Goal: Transaction & Acquisition: Download file/media

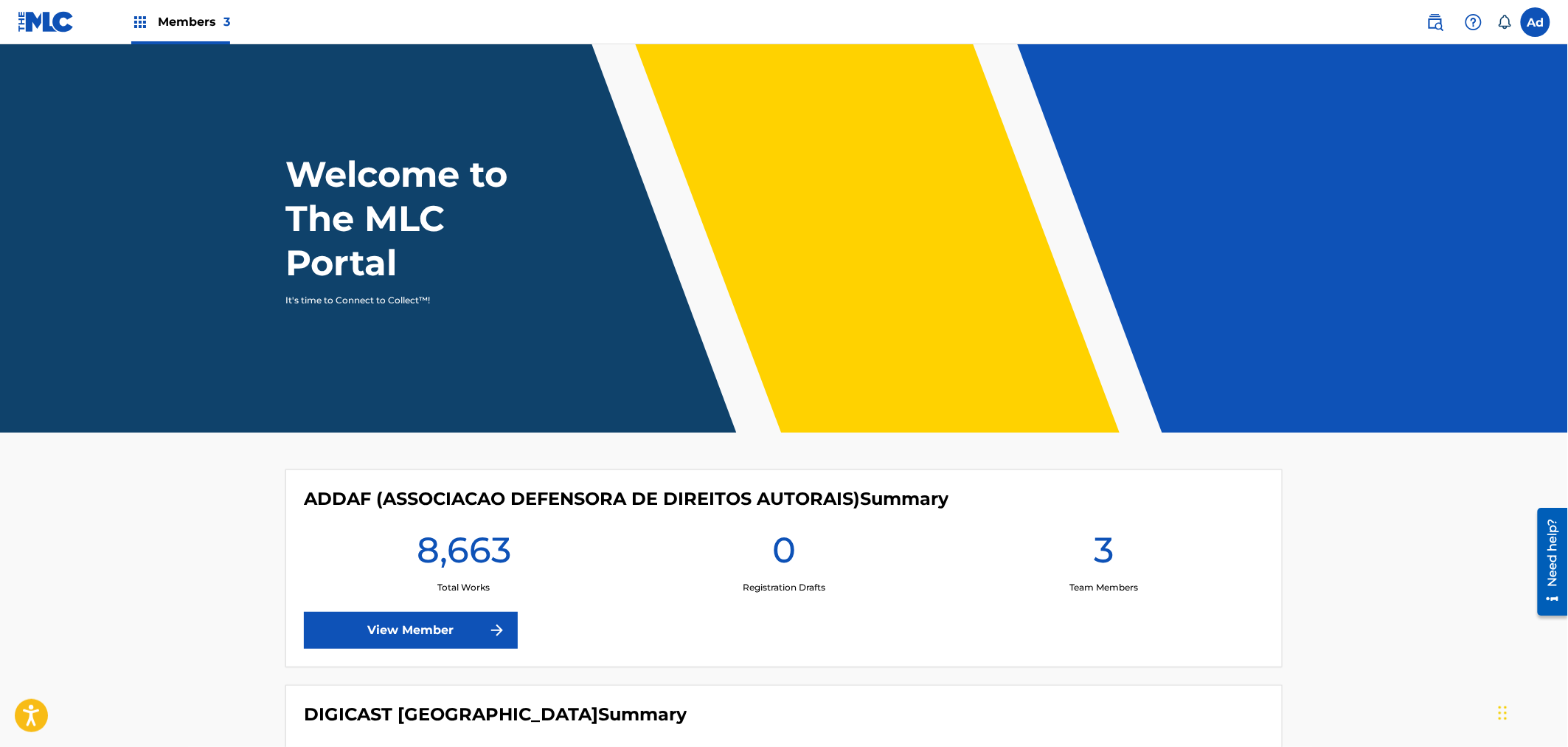
click at [167, 33] on div "Members 3" at bounding box center [180, 22] width 99 height 44
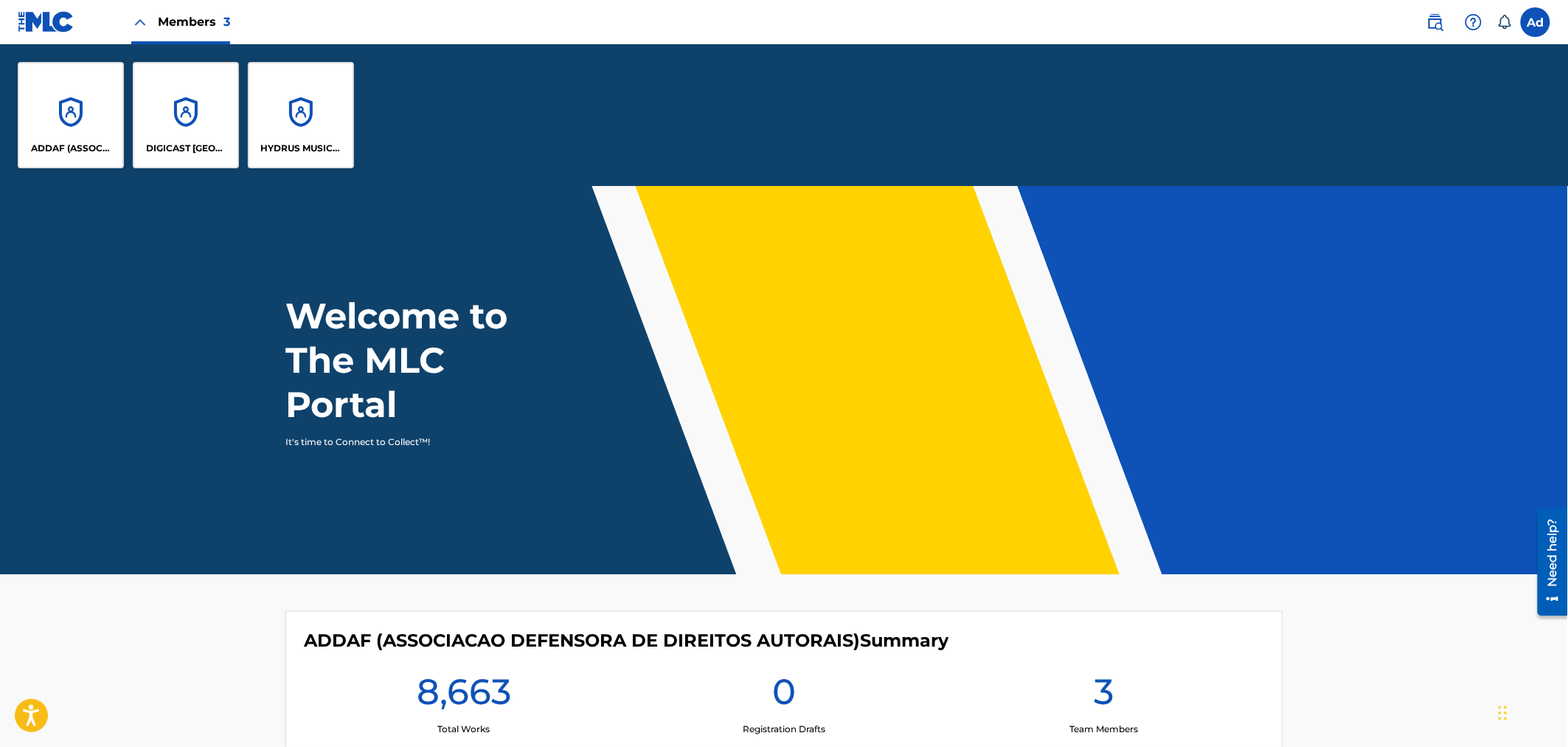
click at [183, 114] on div "DIGICAST [GEOGRAPHIC_DATA]" at bounding box center [185, 115] width 106 height 106
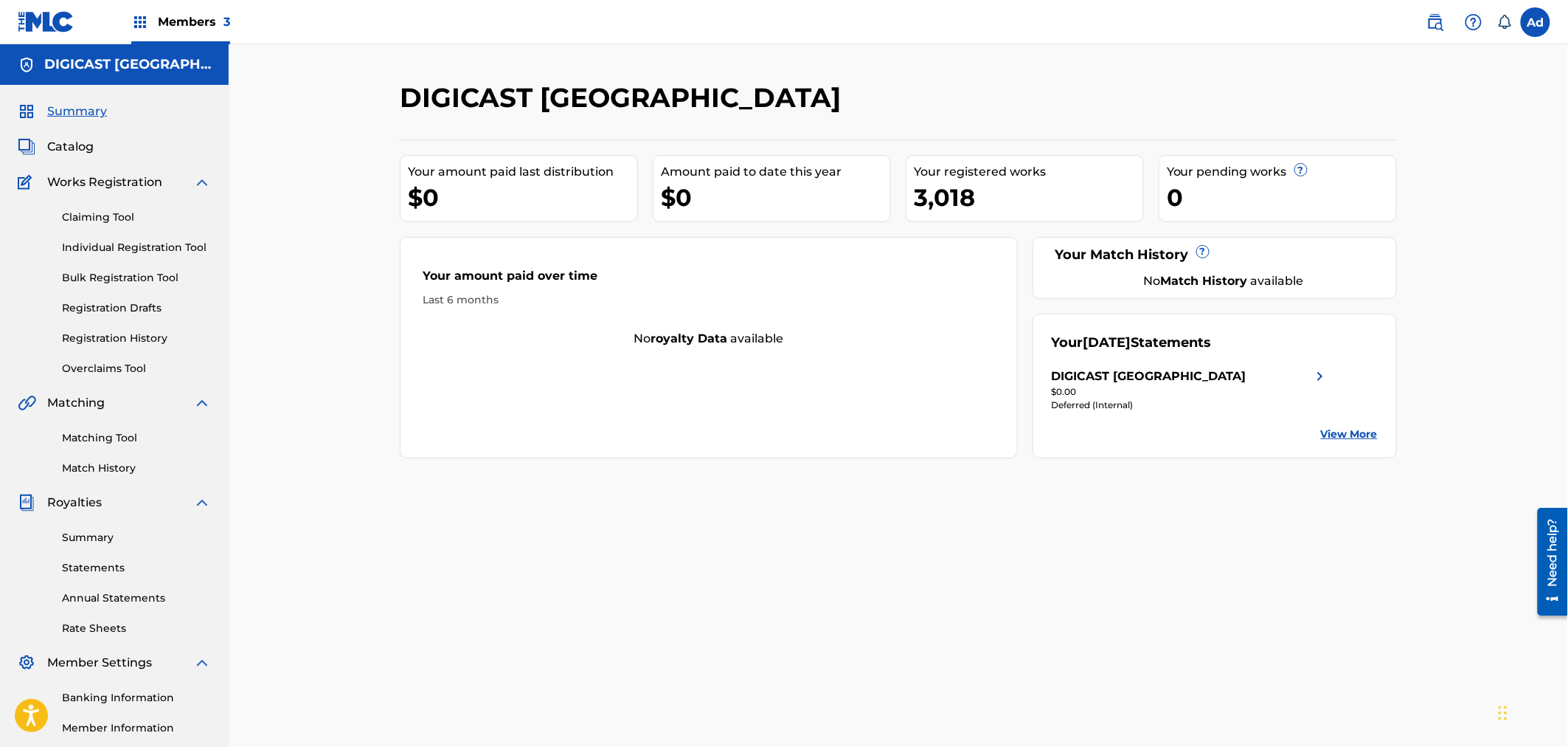
click at [100, 564] on link "Statements" at bounding box center [136, 568] width 149 height 16
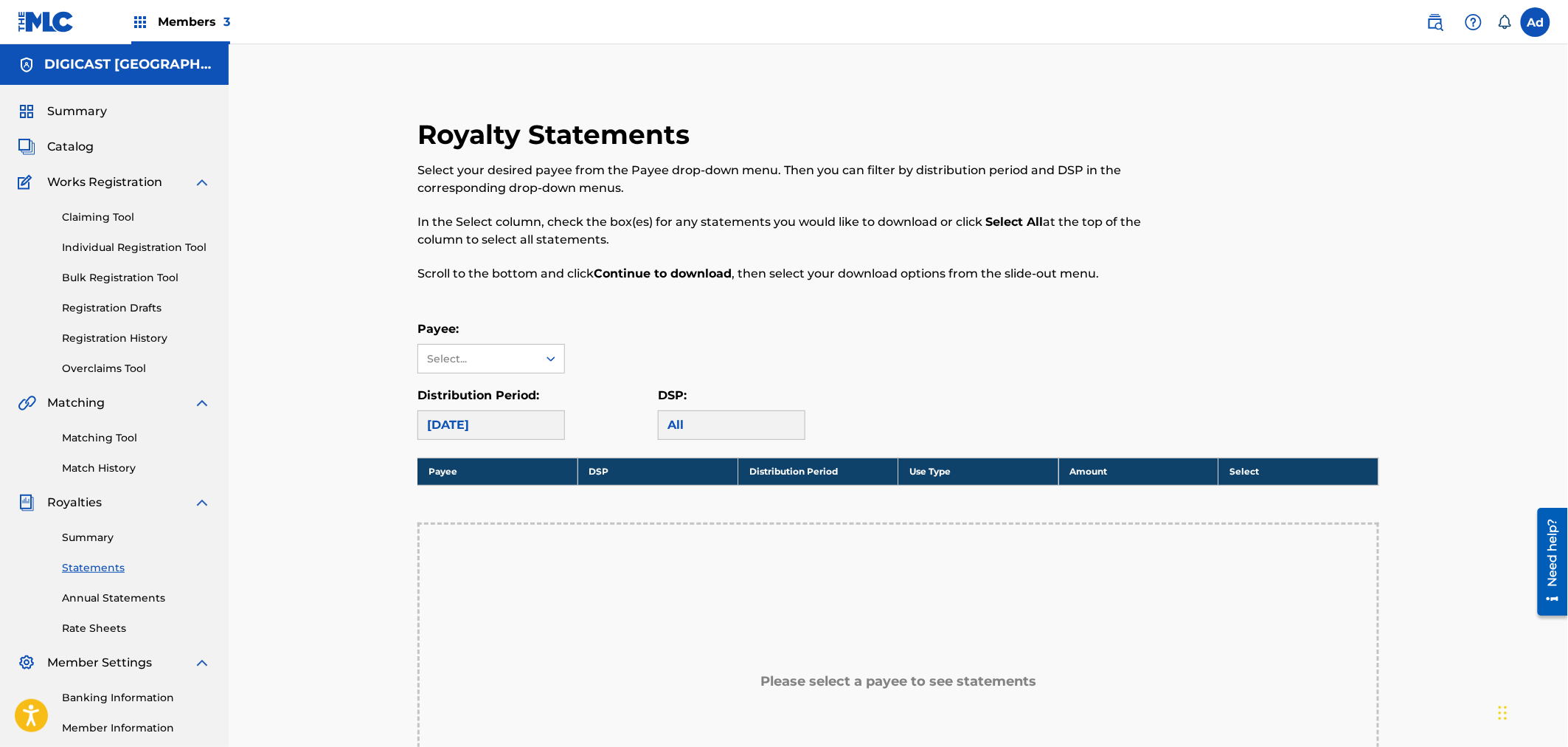
click at [203, 18] on span "Members 3" at bounding box center [194, 22] width 72 height 17
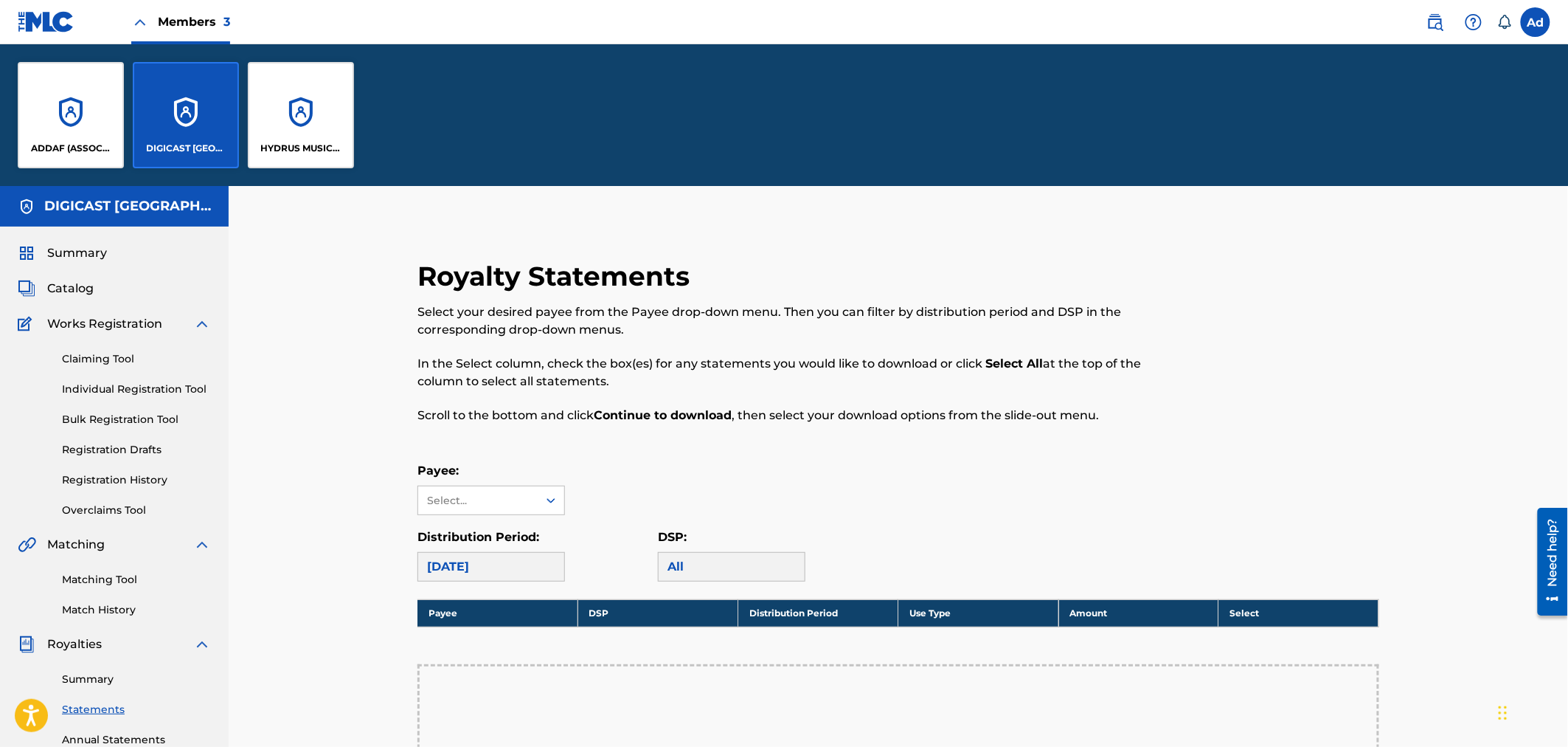
click at [75, 129] on div "ADDAF (ASSOCIACAO DEFENSORA DE DIREITOS AUTORAIS)" at bounding box center [71, 115] width 106 height 106
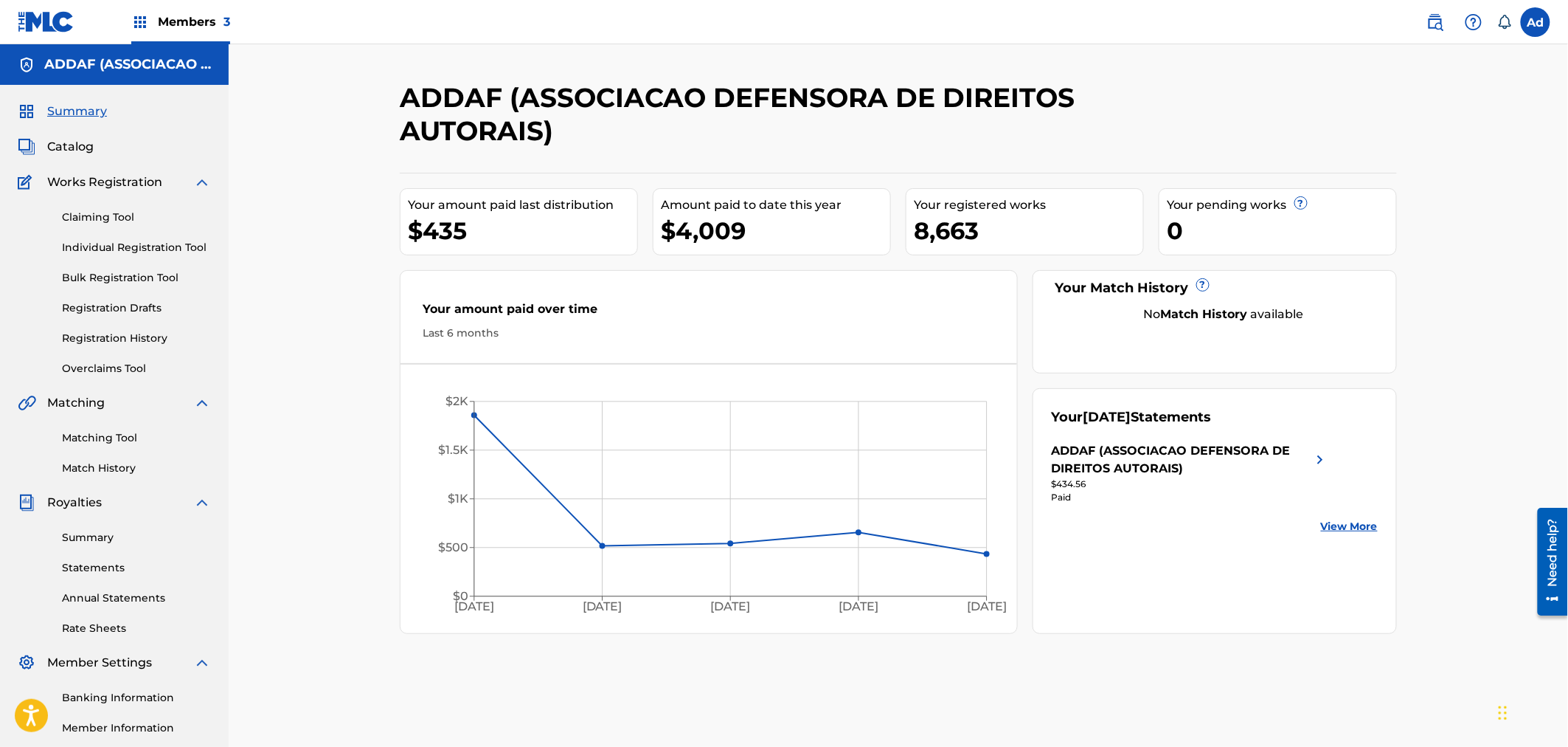
click at [97, 535] on link "Summary" at bounding box center [136, 538] width 149 height 16
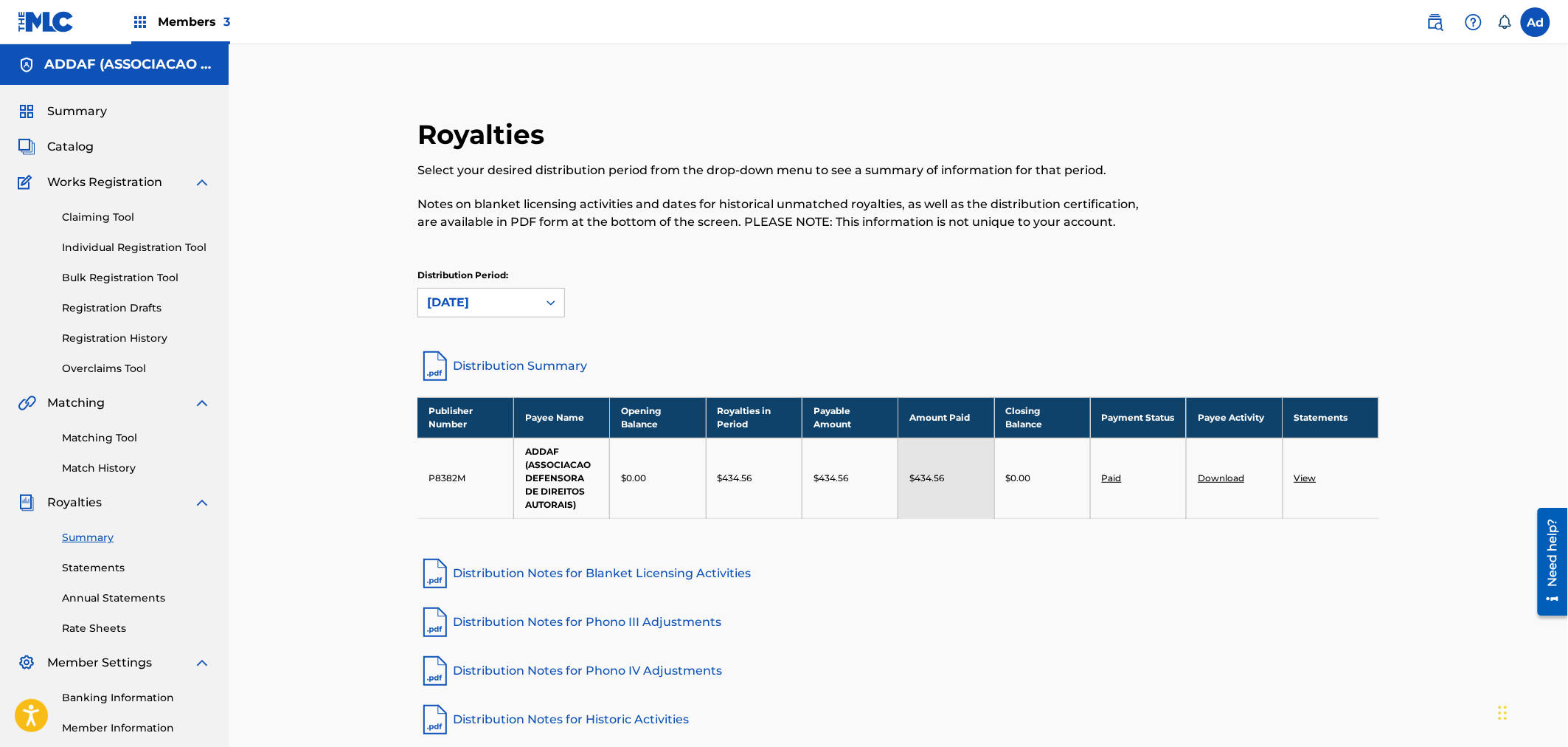
click at [1220, 476] on link "Download" at bounding box center [1221, 477] width 46 height 11
